Goal: Navigation & Orientation: Find specific page/section

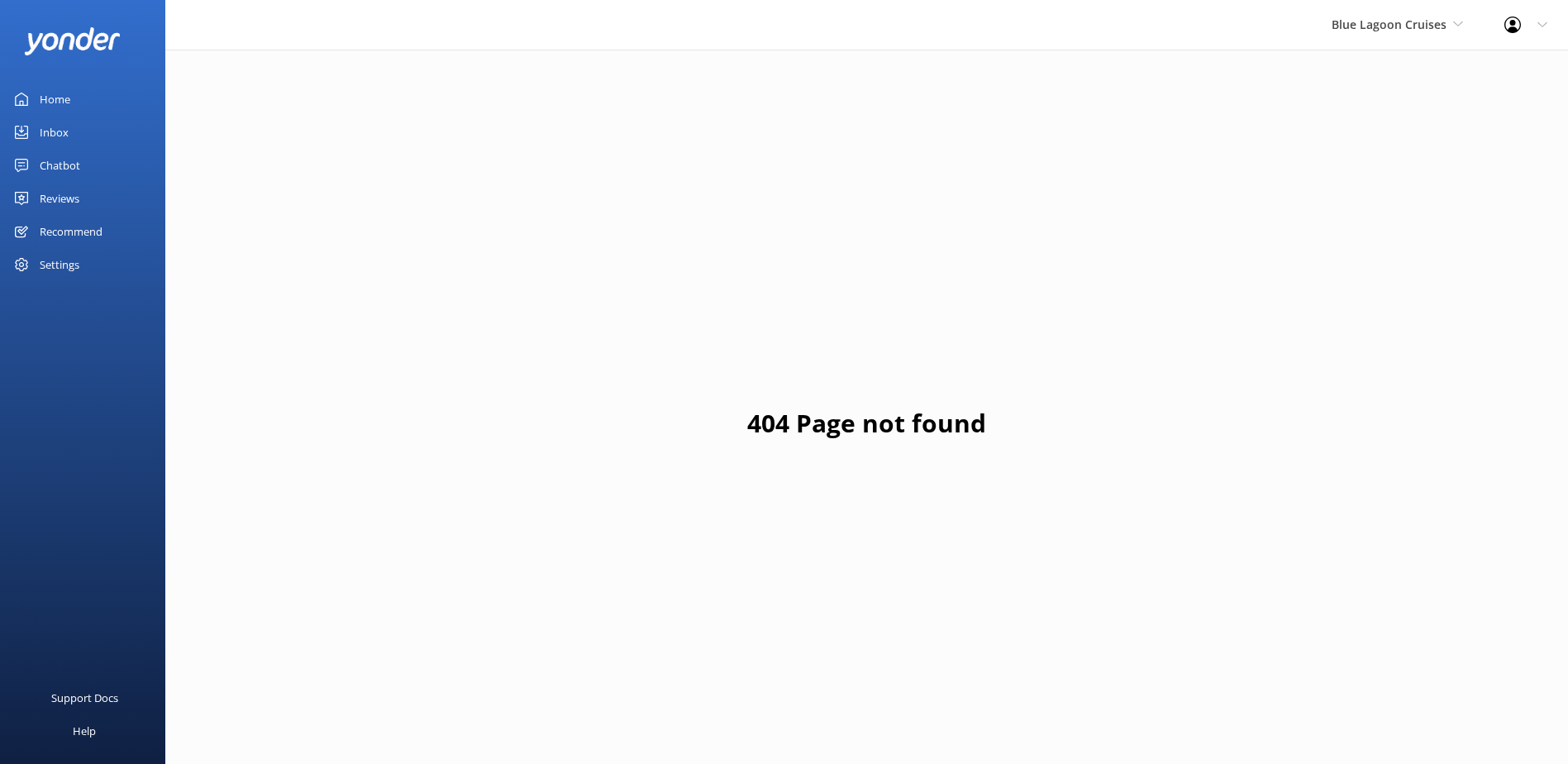
click at [1388, 48] on div "Blue Lagoon Cruises South Sea Sailing South Sea Cruises Malamala Beach Club Awe…" at bounding box center [1397, 25] width 173 height 50
click at [1380, 79] on link "South Sea Sailing" at bounding box center [1393, 69] width 166 height 39
